Goal: Information Seeking & Learning: Learn about a topic

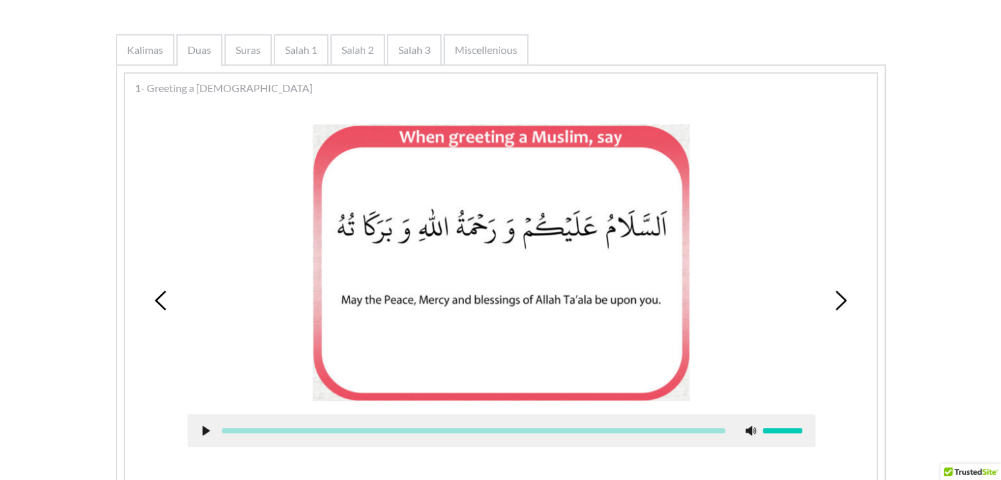
scroll to position [243, 0]
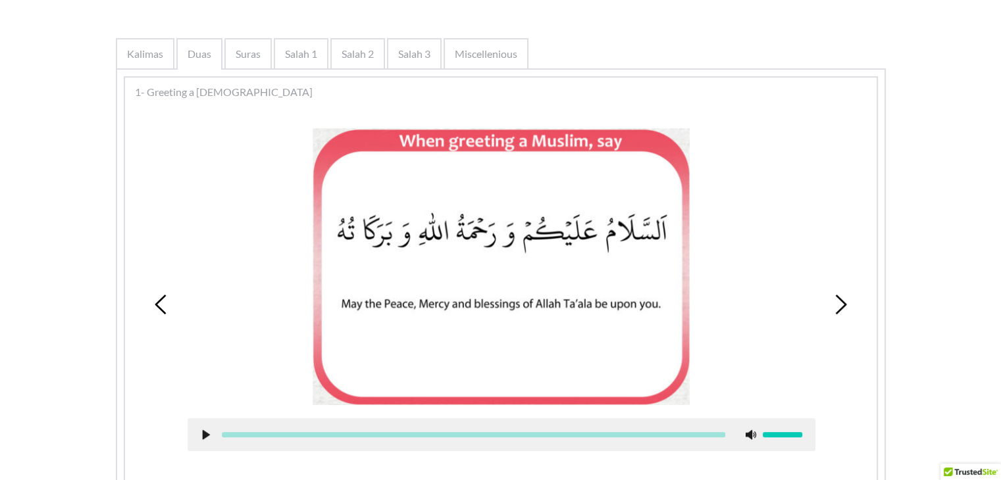
click at [844, 297] on icon at bounding box center [840, 305] width 20 height 20
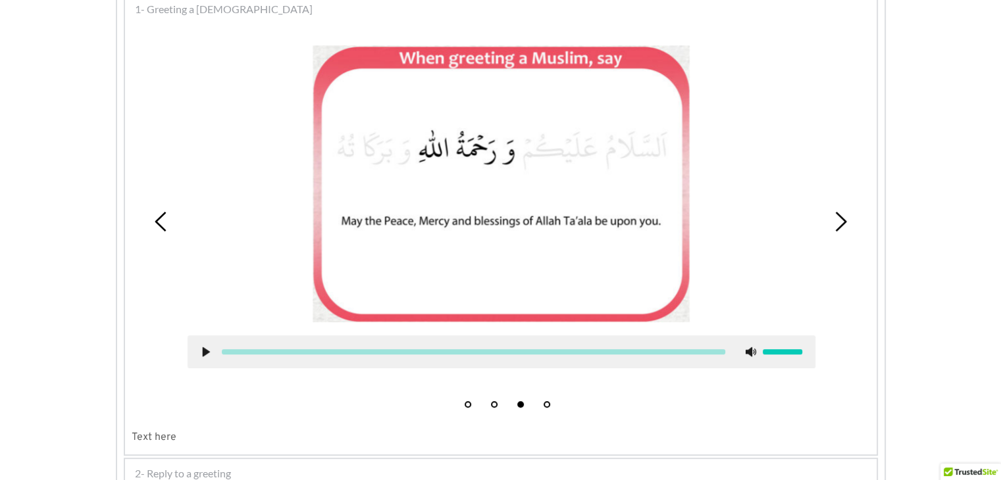
scroll to position [328, 0]
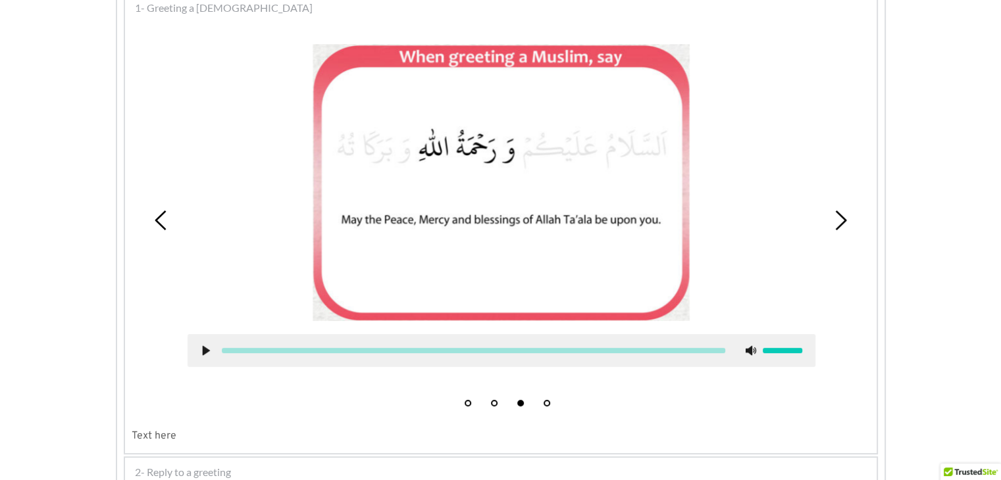
click at [463, 390] on ul "1 2 3 4" at bounding box center [500, 398] width 105 height 16
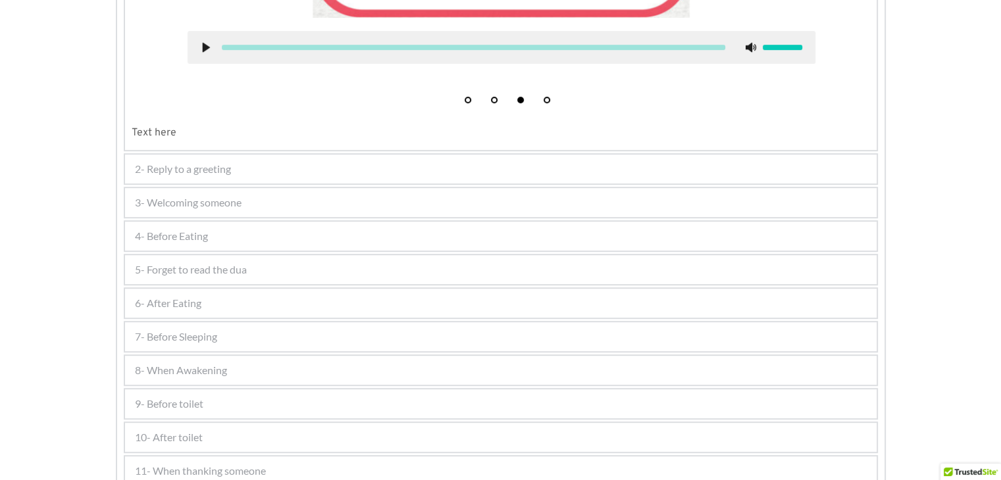
scroll to position [634, 0]
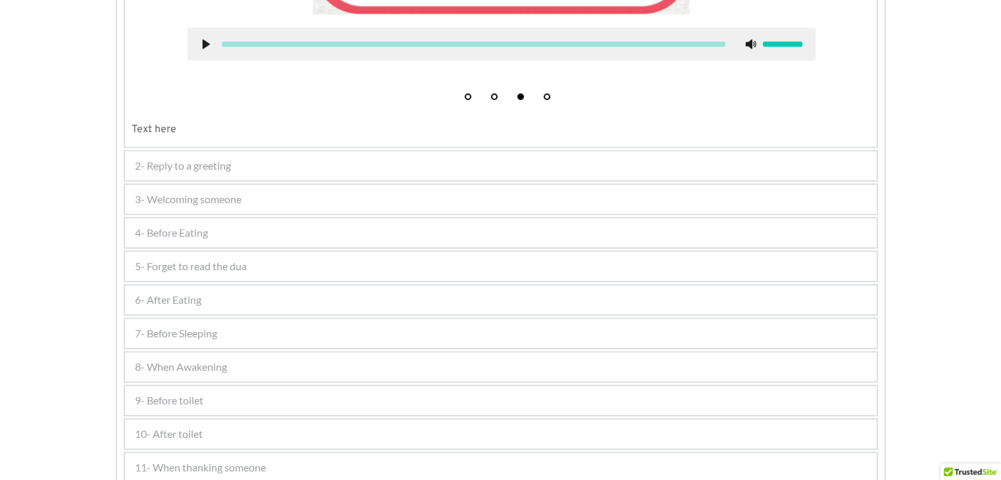
click at [182, 167] on span "2- Reply to a greeting" at bounding box center [183, 166] width 96 height 16
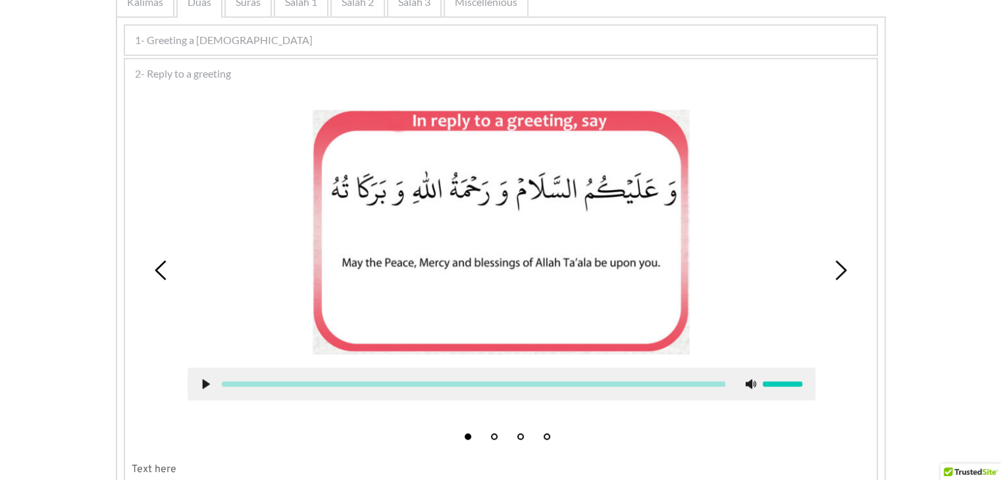
scroll to position [296, 0]
click at [837, 272] on icon at bounding box center [840, 270] width 20 height 20
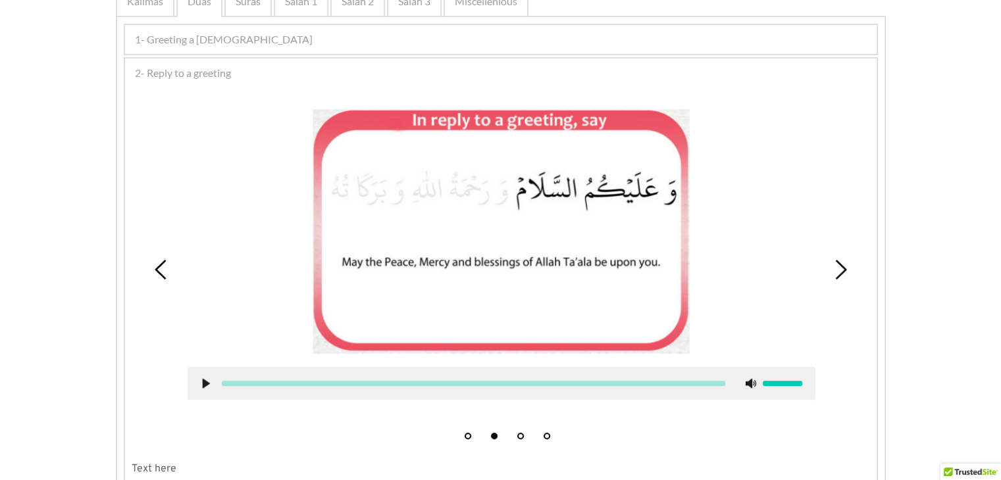
click at [837, 272] on icon at bounding box center [840, 270] width 20 height 20
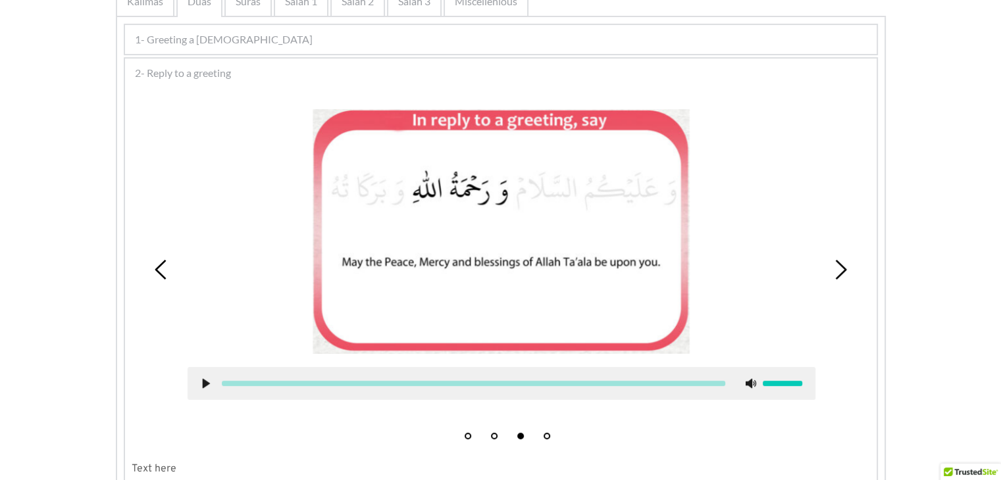
click at [837, 272] on icon at bounding box center [840, 270] width 20 height 20
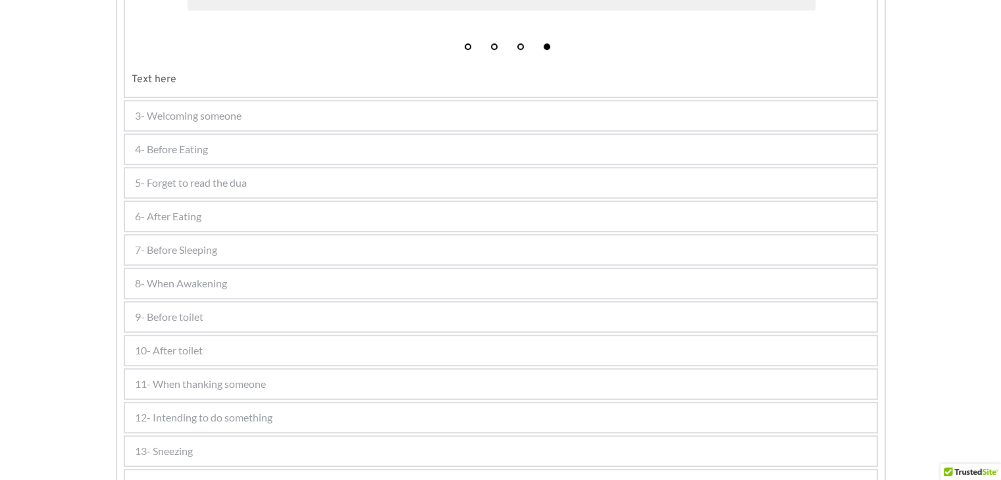
scroll to position [462, 0]
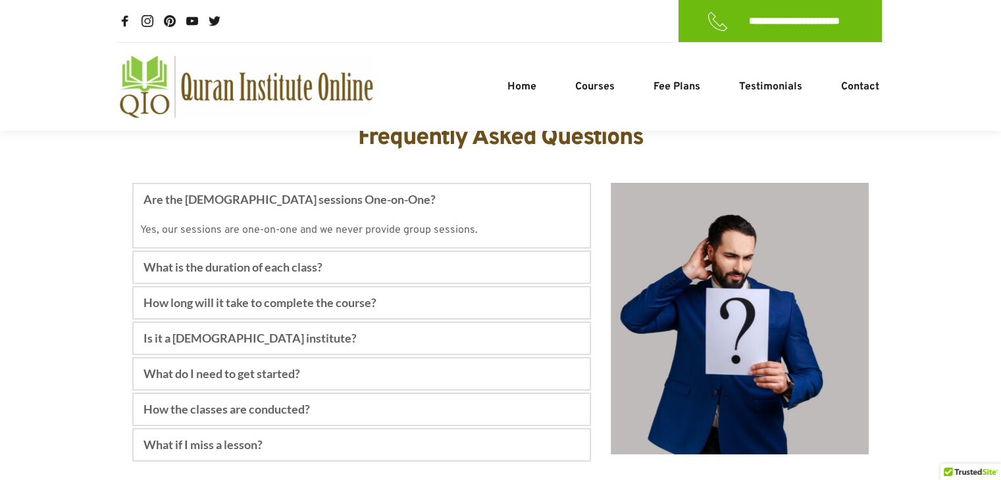
scroll to position [4713, 0]
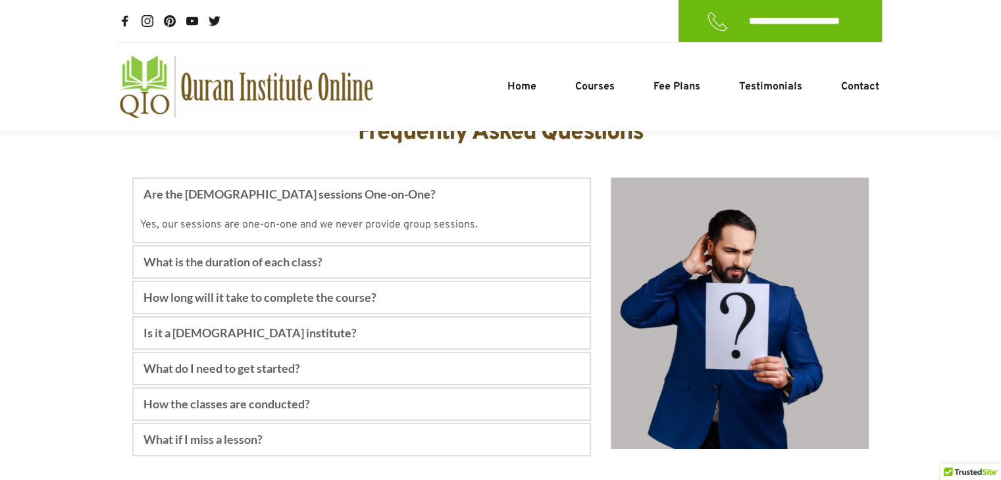
drag, startPoint x: 653, startPoint y: 442, endPoint x: 675, endPoint y: 416, distance: 34.5
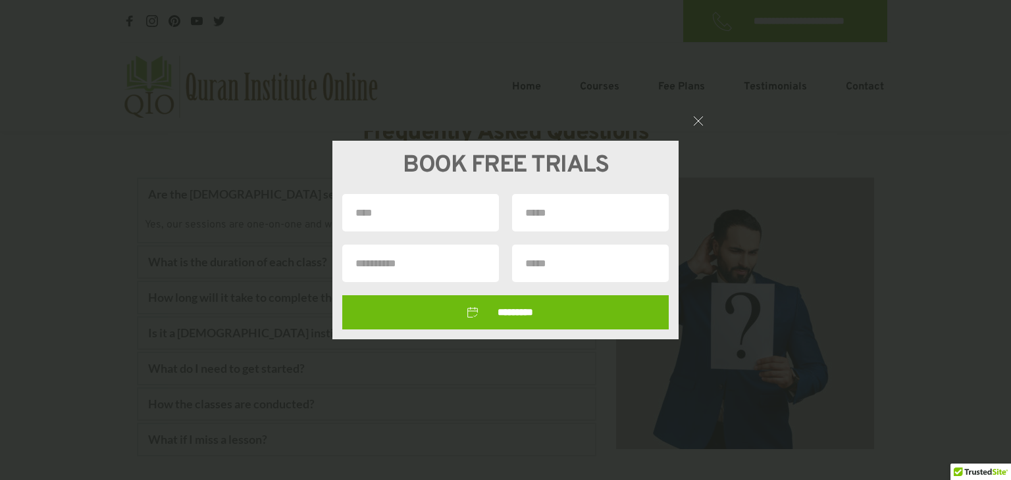
click at [402, 224] on input "text" at bounding box center [420, 213] width 157 height 38
type input "****"
click at [694, 111] on div "BOOK FREE TRIALS **** *********" at bounding box center [505, 240] width 1011 height 480
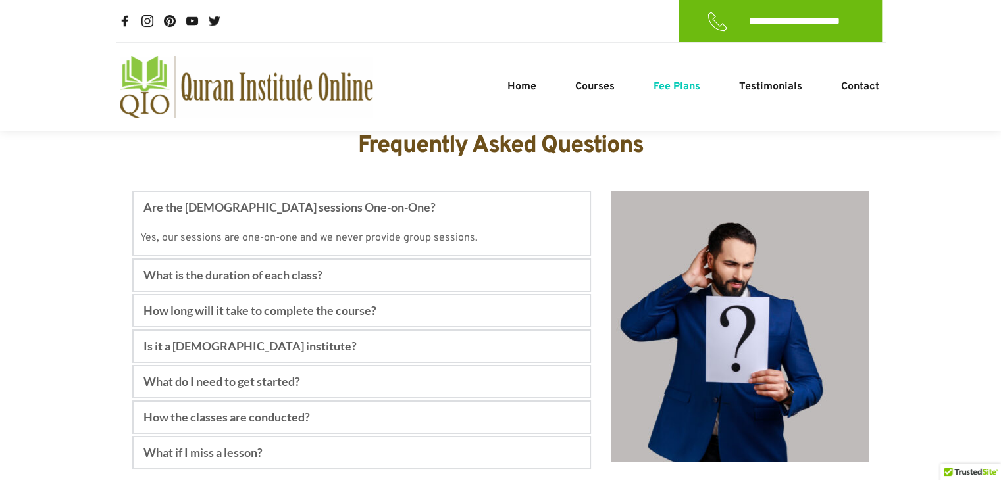
scroll to position [4699, 0]
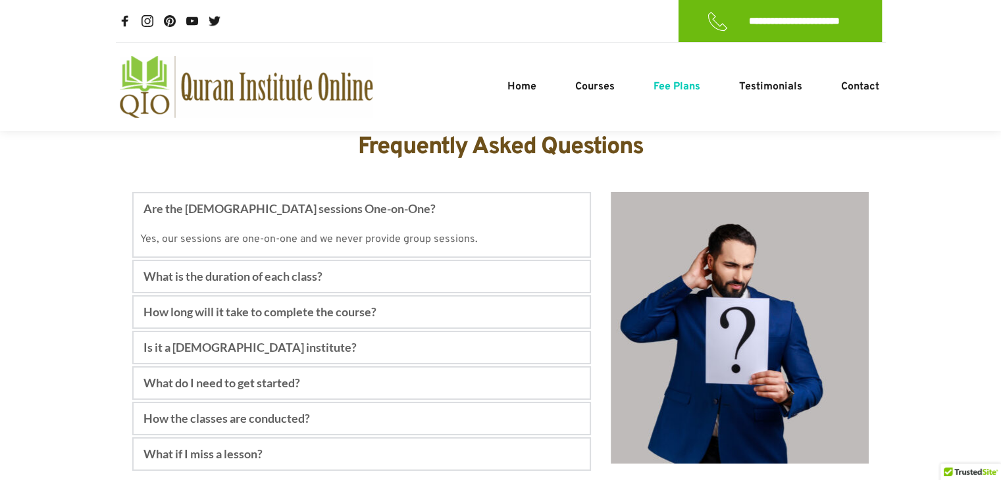
click at [662, 88] on span "Fee Plans" at bounding box center [676, 87] width 47 height 16
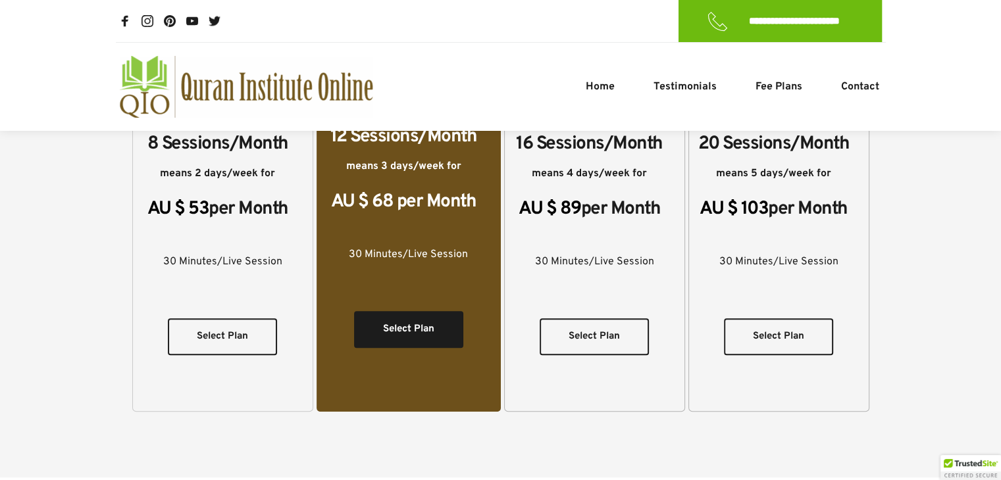
scroll to position [524, 0]
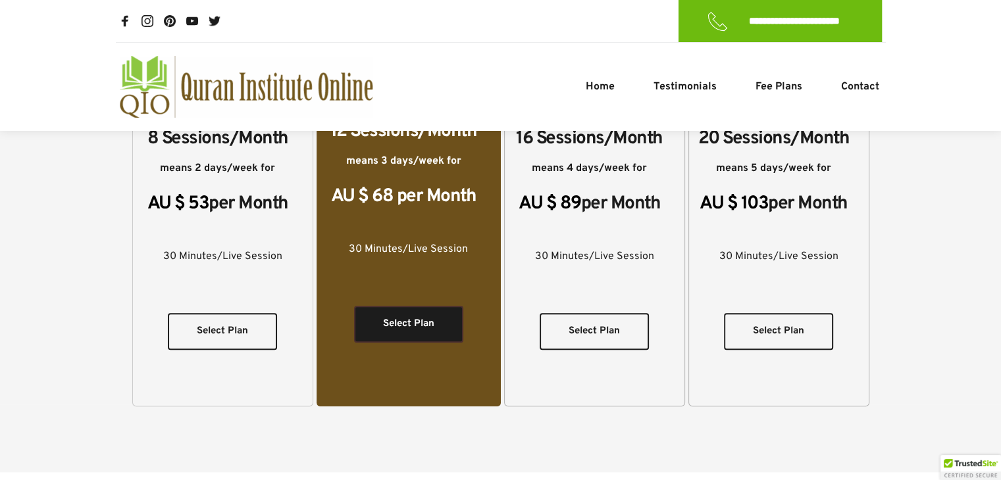
click at [413, 317] on span "Select Plan" at bounding box center [408, 325] width 51 height 16
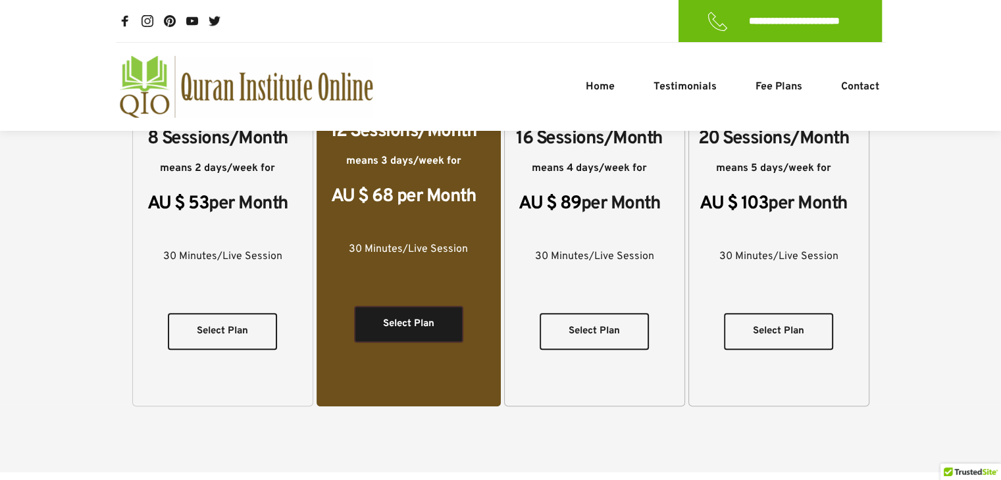
click at [413, 317] on span "Select Plan" at bounding box center [408, 325] width 51 height 16
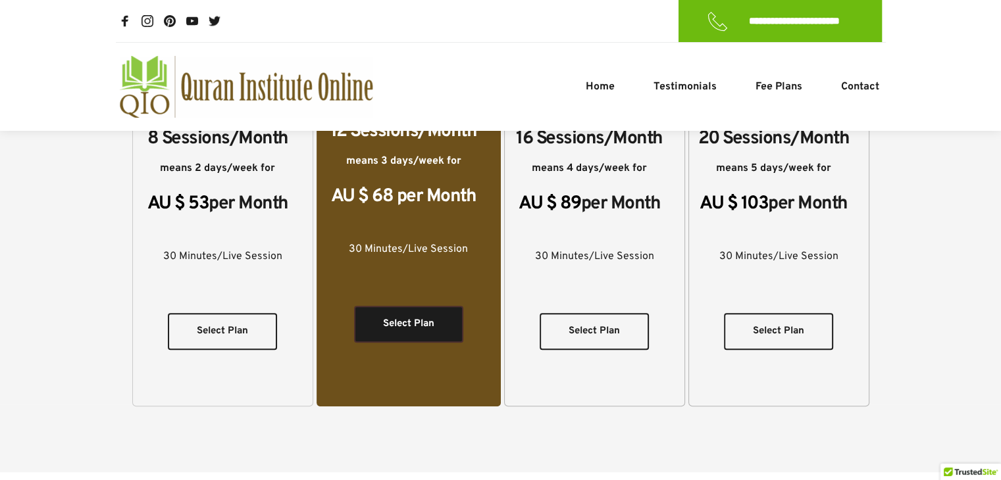
click at [413, 317] on span "Select Plan" at bounding box center [408, 325] width 51 height 16
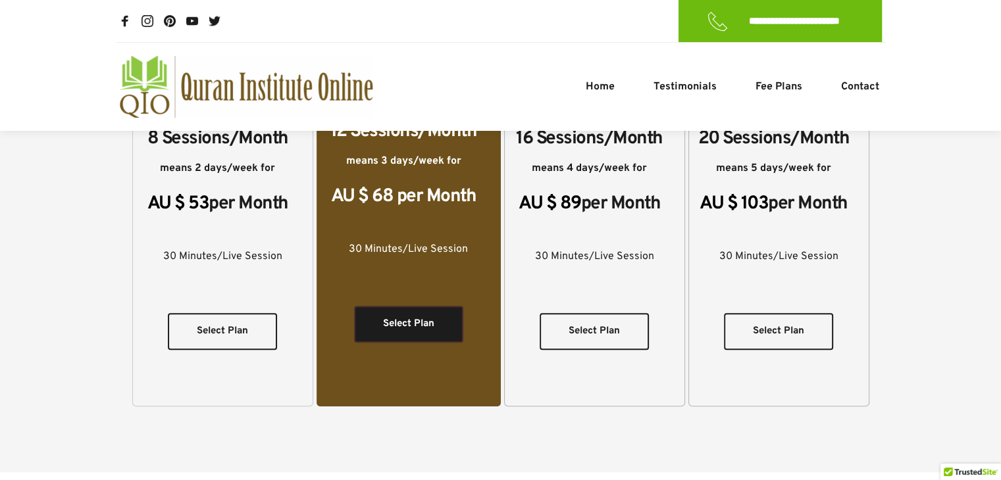
click at [413, 317] on span "Select Plan" at bounding box center [408, 325] width 51 height 16
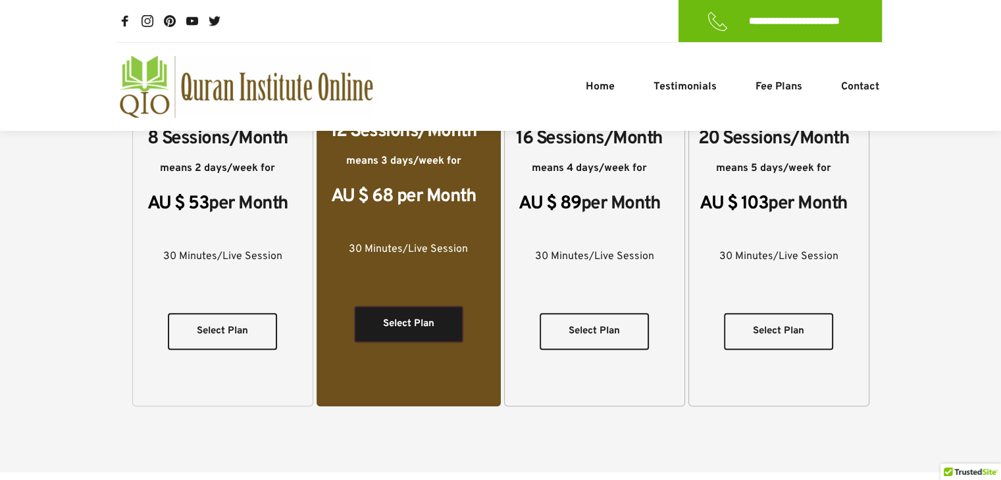
click at [413, 317] on span "Select Plan" at bounding box center [408, 325] width 51 height 16
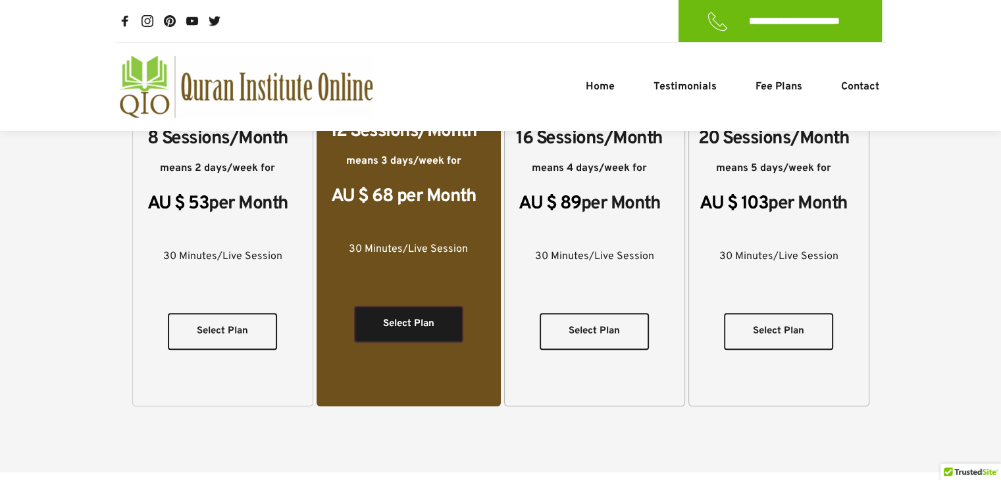
click at [413, 317] on span "Select Plan" at bounding box center [408, 325] width 51 height 16
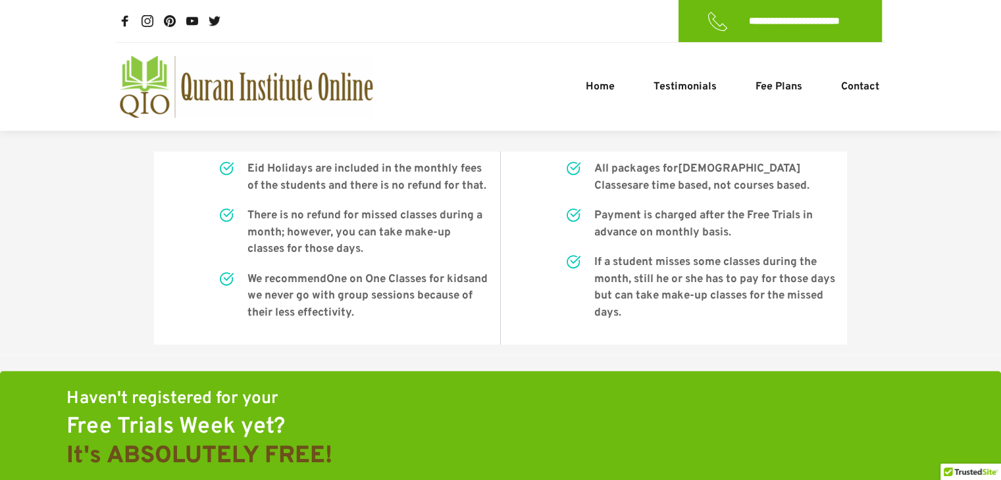
scroll to position [1200, 0]
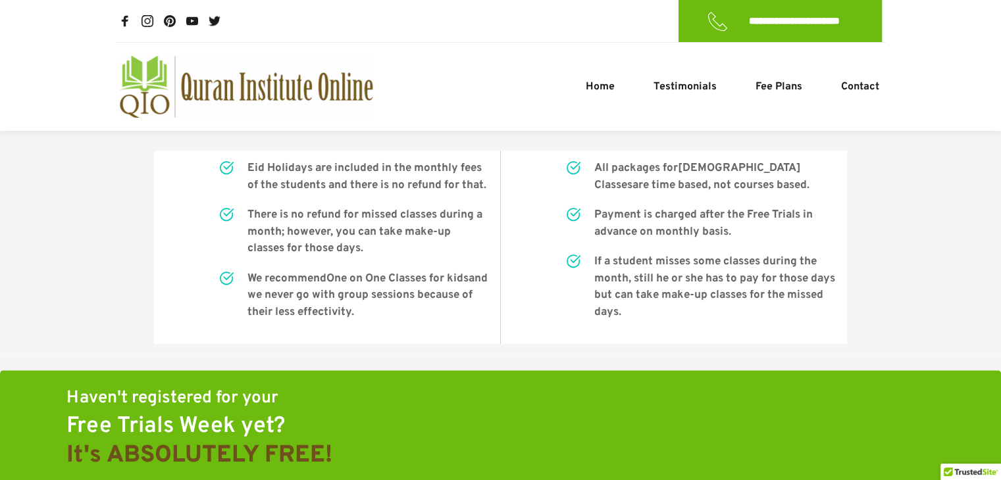
click at [129, 97] on picture at bounding box center [246, 87] width 254 height 62
click at [182, 85] on picture at bounding box center [246, 87] width 254 height 62
click at [199, 82] on picture at bounding box center [246, 87] width 254 height 62
click at [168, 85] on picture at bounding box center [246, 87] width 254 height 62
drag, startPoint x: 163, startPoint y: 85, endPoint x: 505, endPoint y: -57, distance: 369.9
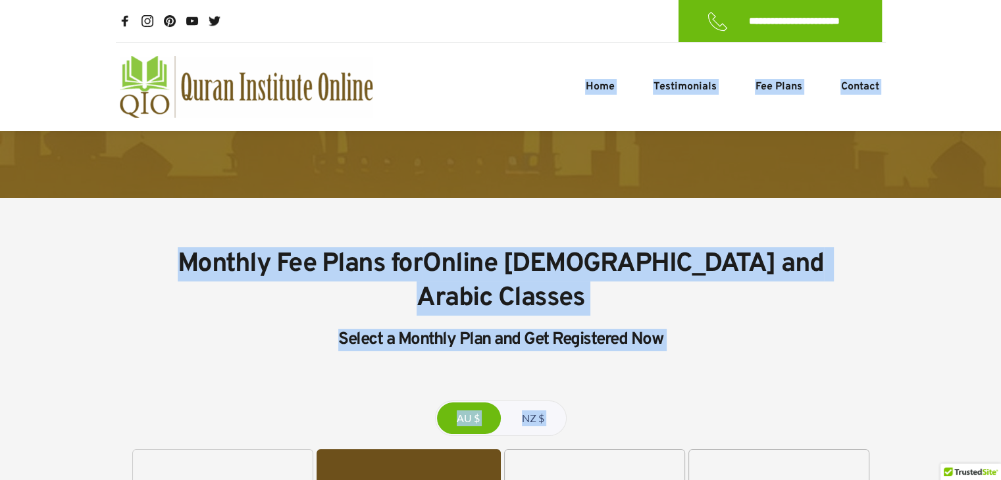
scroll to position [0, 0]
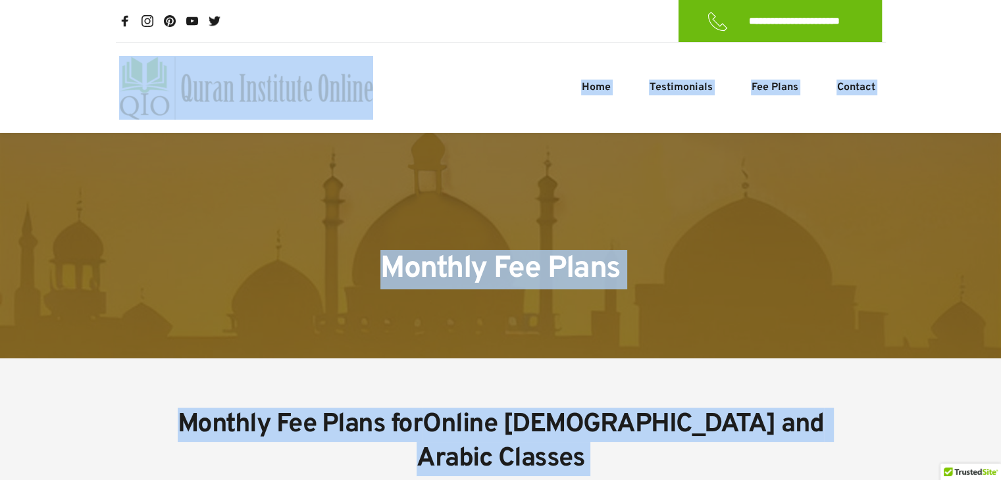
click at [214, 88] on picture at bounding box center [246, 88] width 254 height 64
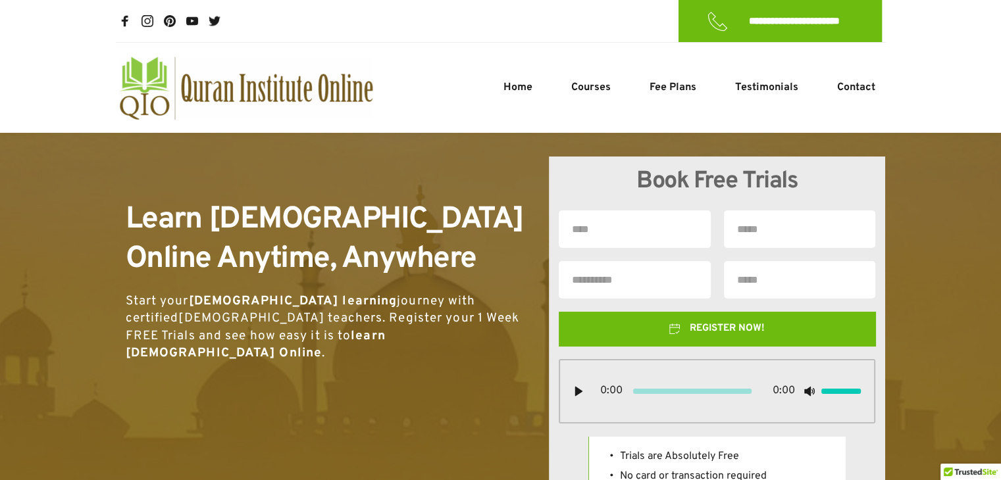
click at [0, 303] on div at bounding box center [500, 335] width 1001 height 405
click at [218, 90] on picture at bounding box center [246, 88] width 254 height 64
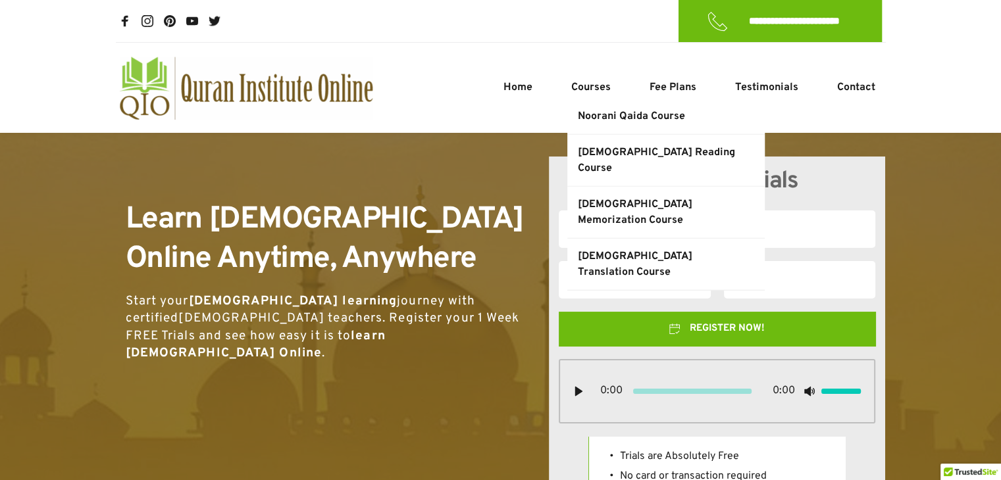
click at [628, 156] on span "[DEMOGRAPHIC_DATA] Reading Course" at bounding box center [659, 161] width 165 height 32
click at [647, 149] on span "[DEMOGRAPHIC_DATA] Reading Course" at bounding box center [659, 161] width 165 height 32
click at [582, 90] on span "Courses" at bounding box center [590, 88] width 39 height 16
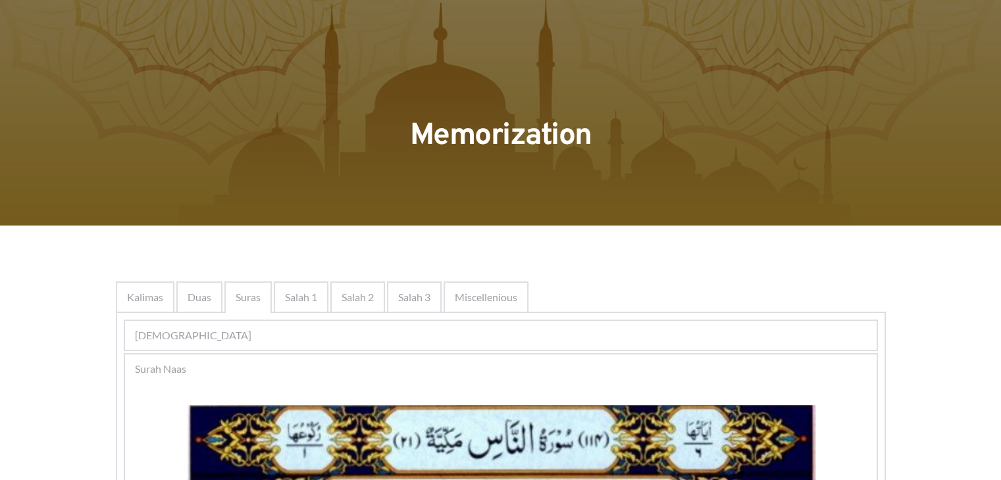
scroll to position [218, 0]
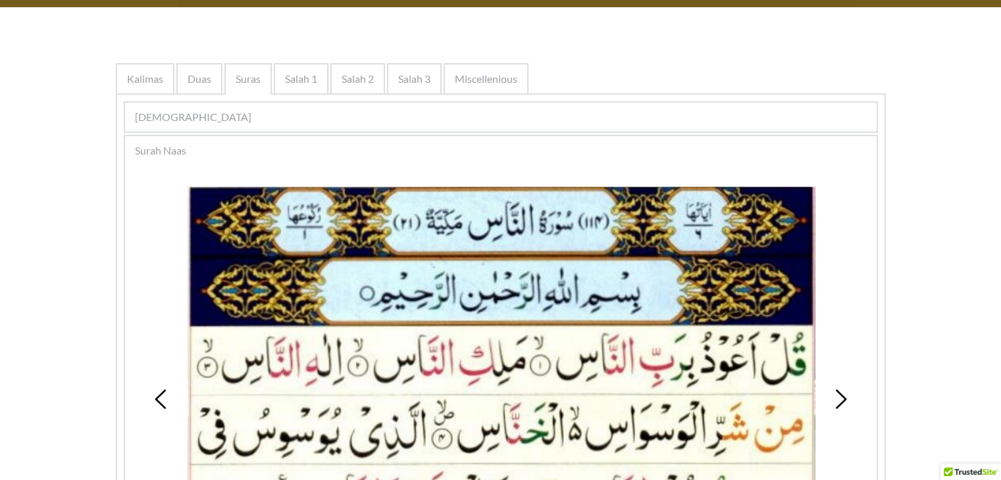
click at [147, 85] on span "Kalimas" at bounding box center [145, 79] width 36 height 16
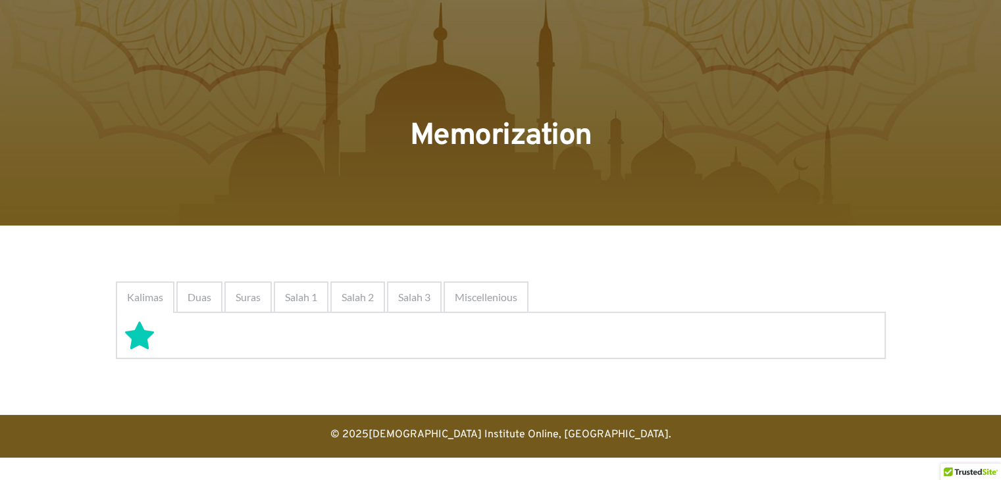
scroll to position [0, 0]
click at [197, 297] on span "Duas" at bounding box center [204, 298] width 24 height 16
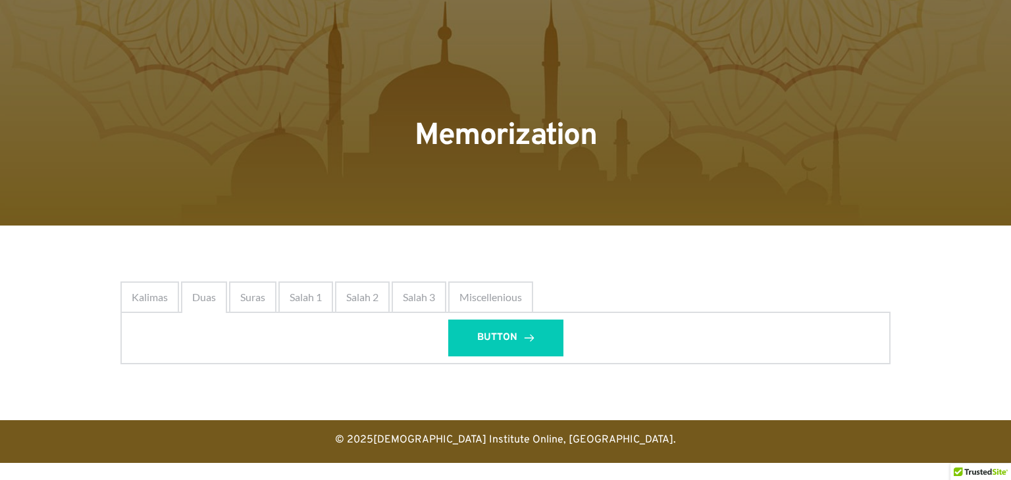
click at [229, 303] on div "Suras" at bounding box center [252, 298] width 47 height 32
click at [240, 303] on span "Suras" at bounding box center [252, 298] width 25 height 16
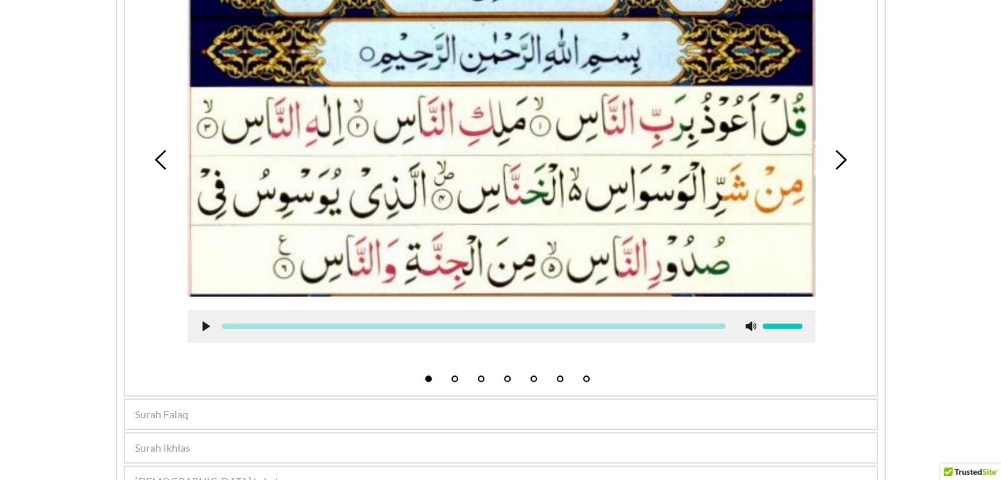
scroll to position [457, 0]
click at [845, 163] on icon at bounding box center [840, 161] width 20 height 20
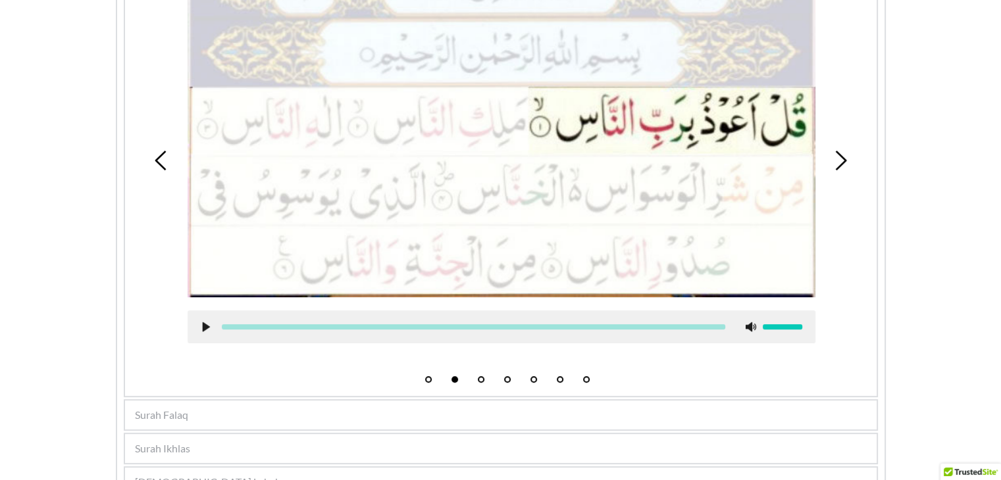
click at [845, 163] on icon at bounding box center [840, 161] width 20 height 20
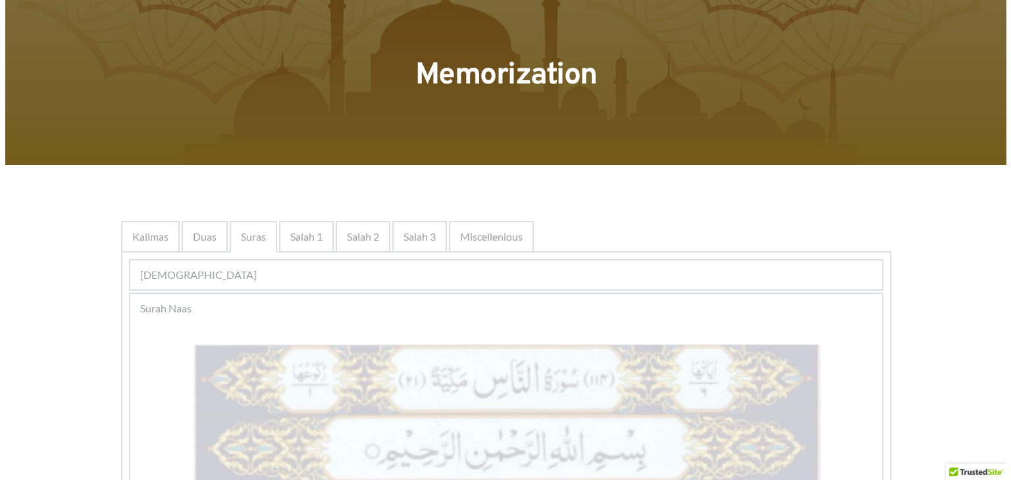
scroll to position [0, 0]
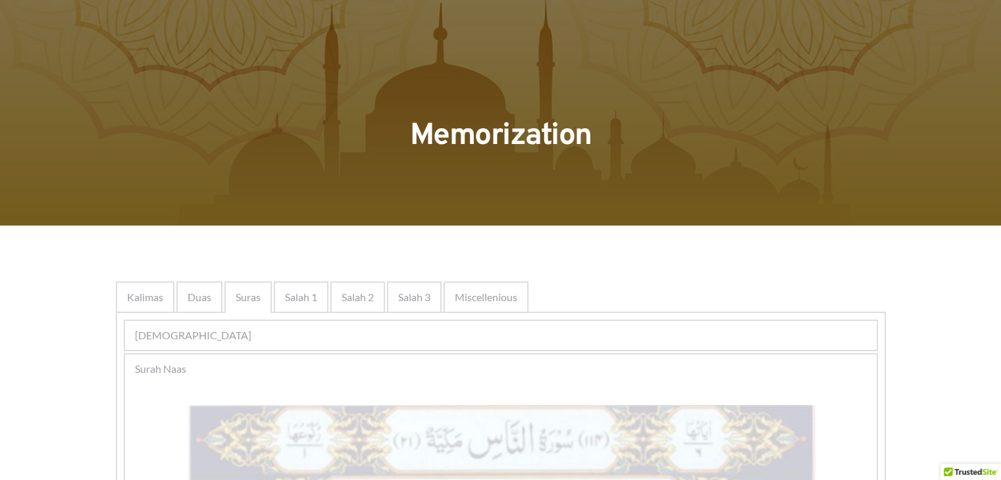
click at [143, 299] on span "Kalimas" at bounding box center [145, 298] width 36 height 16
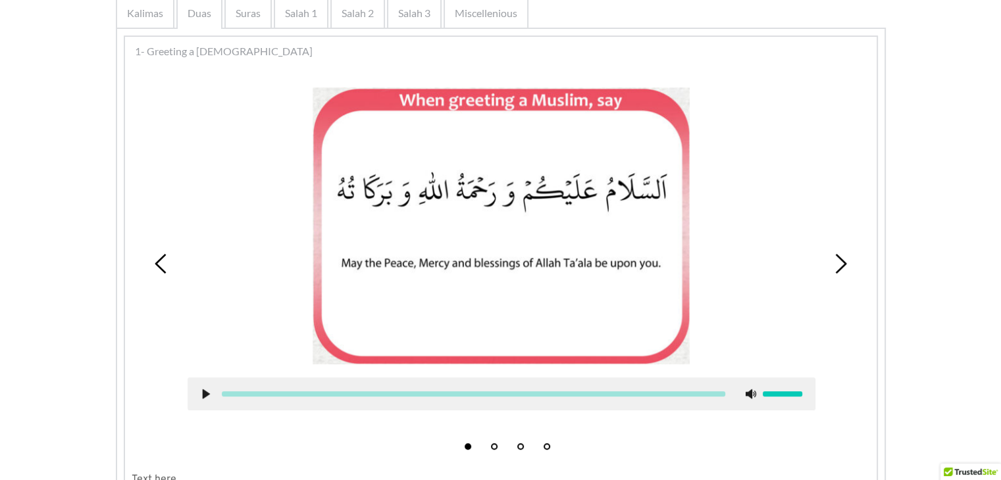
scroll to position [284, 0]
